Goal: Information Seeking & Learning: Learn about a topic

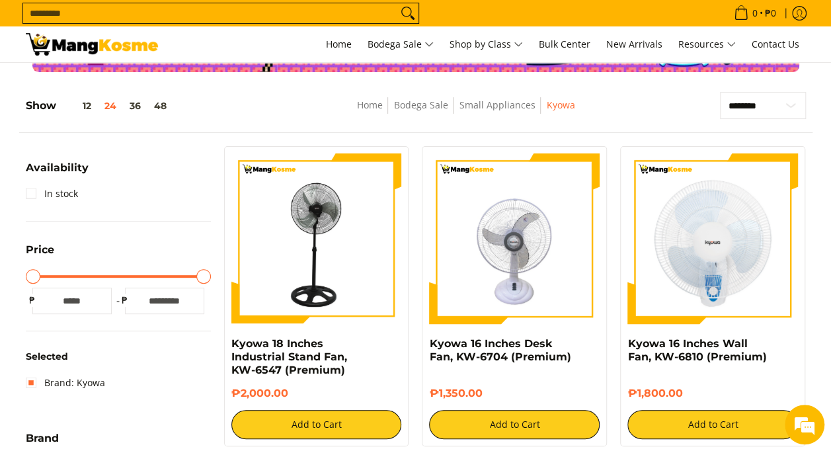
scroll to position [7, 0]
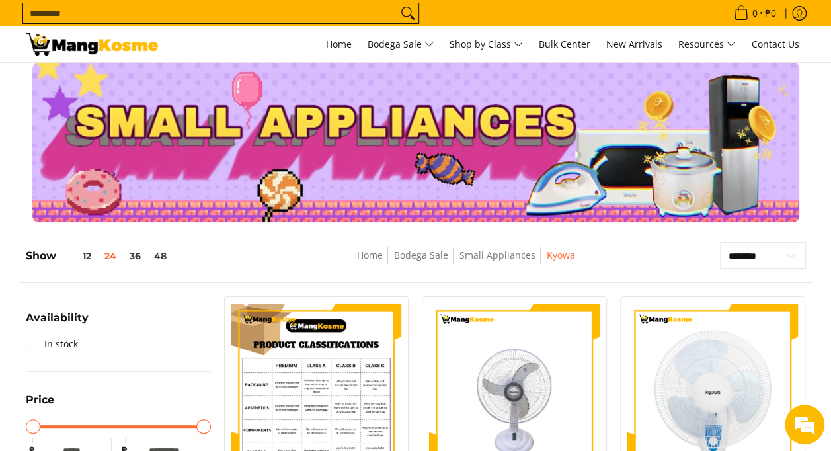
click at [341, 362] on img at bounding box center [316, 389] width 171 height 171
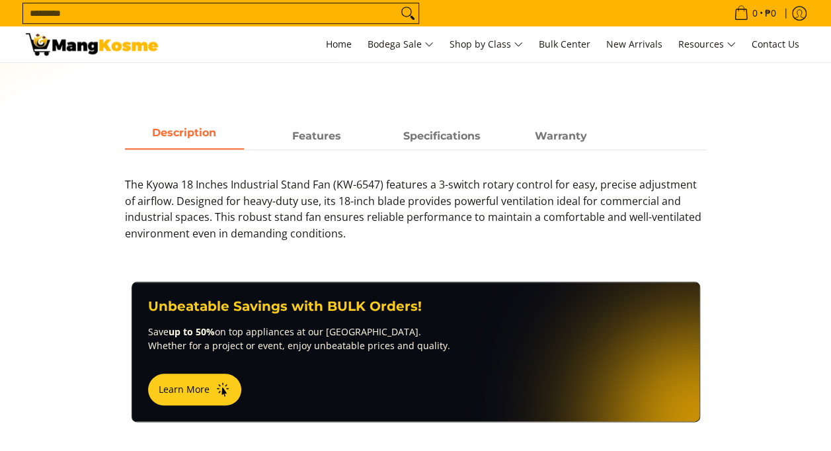
scroll to position [529, 0]
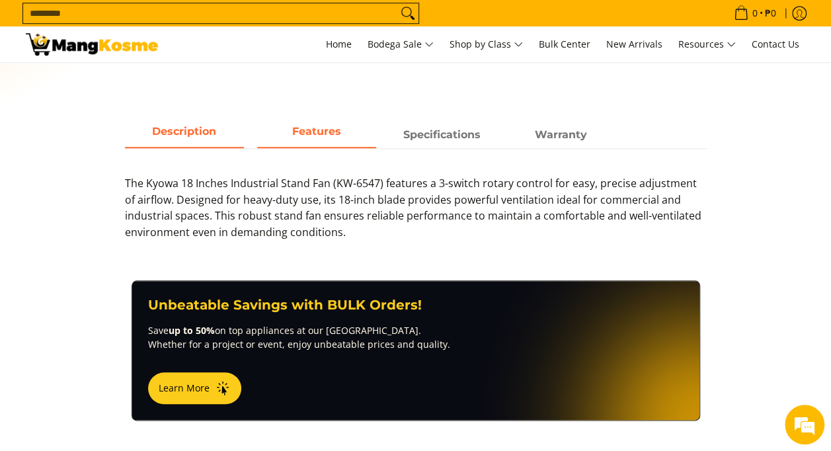
click at [323, 138] on span "Features" at bounding box center [316, 135] width 119 height 24
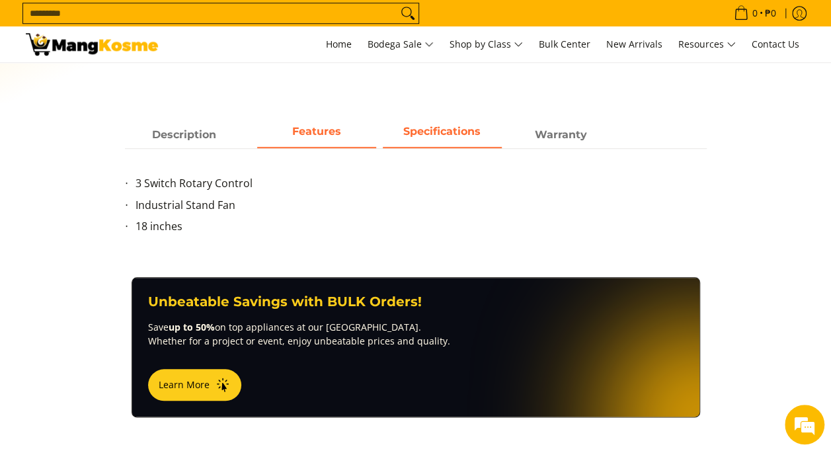
click at [432, 132] on strong "Specifications" at bounding box center [441, 131] width 77 height 13
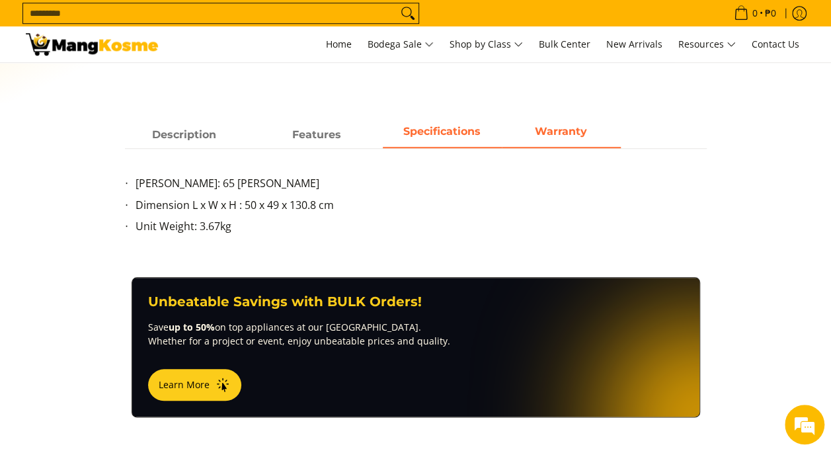
click at [542, 126] on strong "Warranty" at bounding box center [561, 131] width 52 height 13
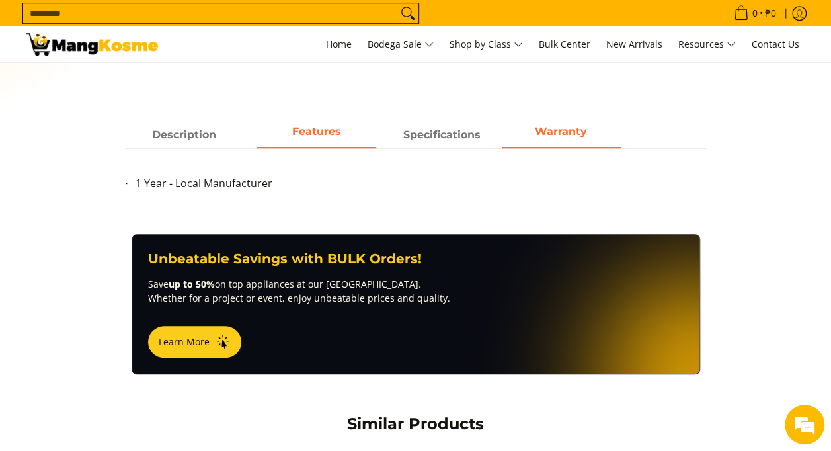
click at [337, 138] on span "Features" at bounding box center [316, 135] width 119 height 24
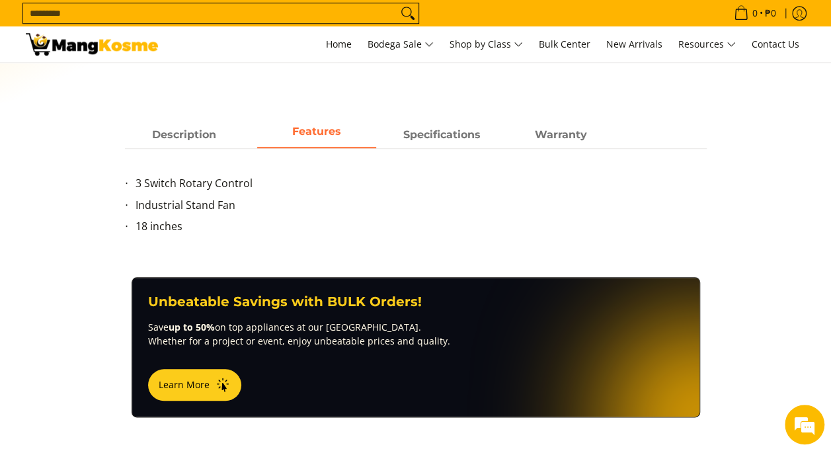
scroll to position [0, 0]
